Goal: Information Seeking & Learning: Learn about a topic

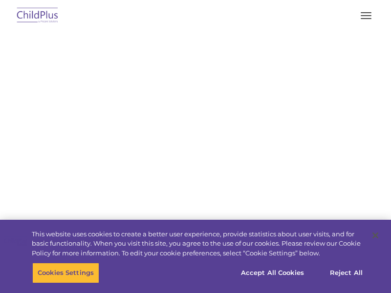
select select "MEDIUM"
